Goal: Information Seeking & Learning: Learn about a topic

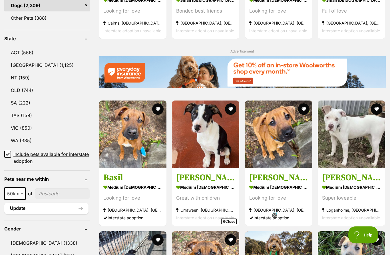
scroll to position [278, 0]
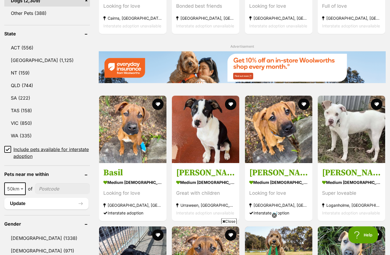
click at [23, 85] on link "QLD (744)" at bounding box center [47, 86] width 86 height 12
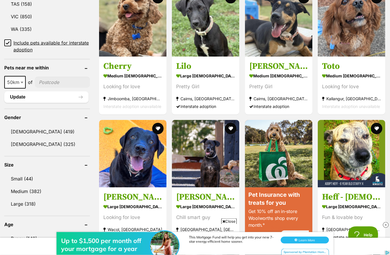
scroll to position [429, 0]
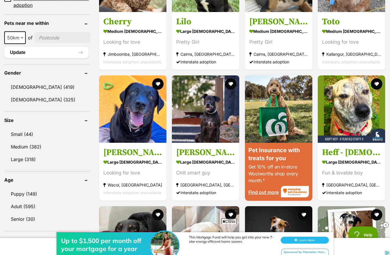
click at [22, 132] on link "Small (44)" at bounding box center [47, 134] width 86 height 12
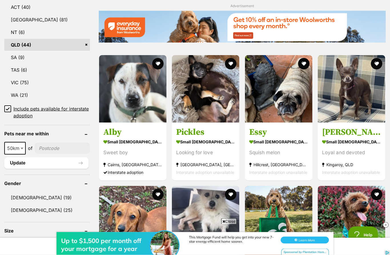
scroll to position [319, 0]
click at [359, 85] on img at bounding box center [351, 88] width 67 height 67
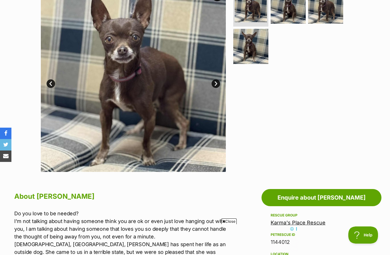
scroll to position [119, 0]
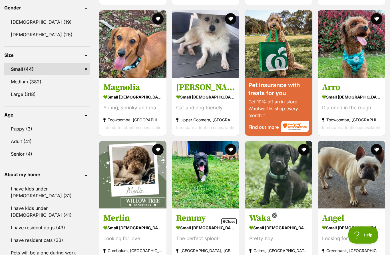
click at [22, 128] on link "Puppy (3)" at bounding box center [47, 129] width 86 height 12
